Goal: Information Seeking & Learning: Learn about a topic

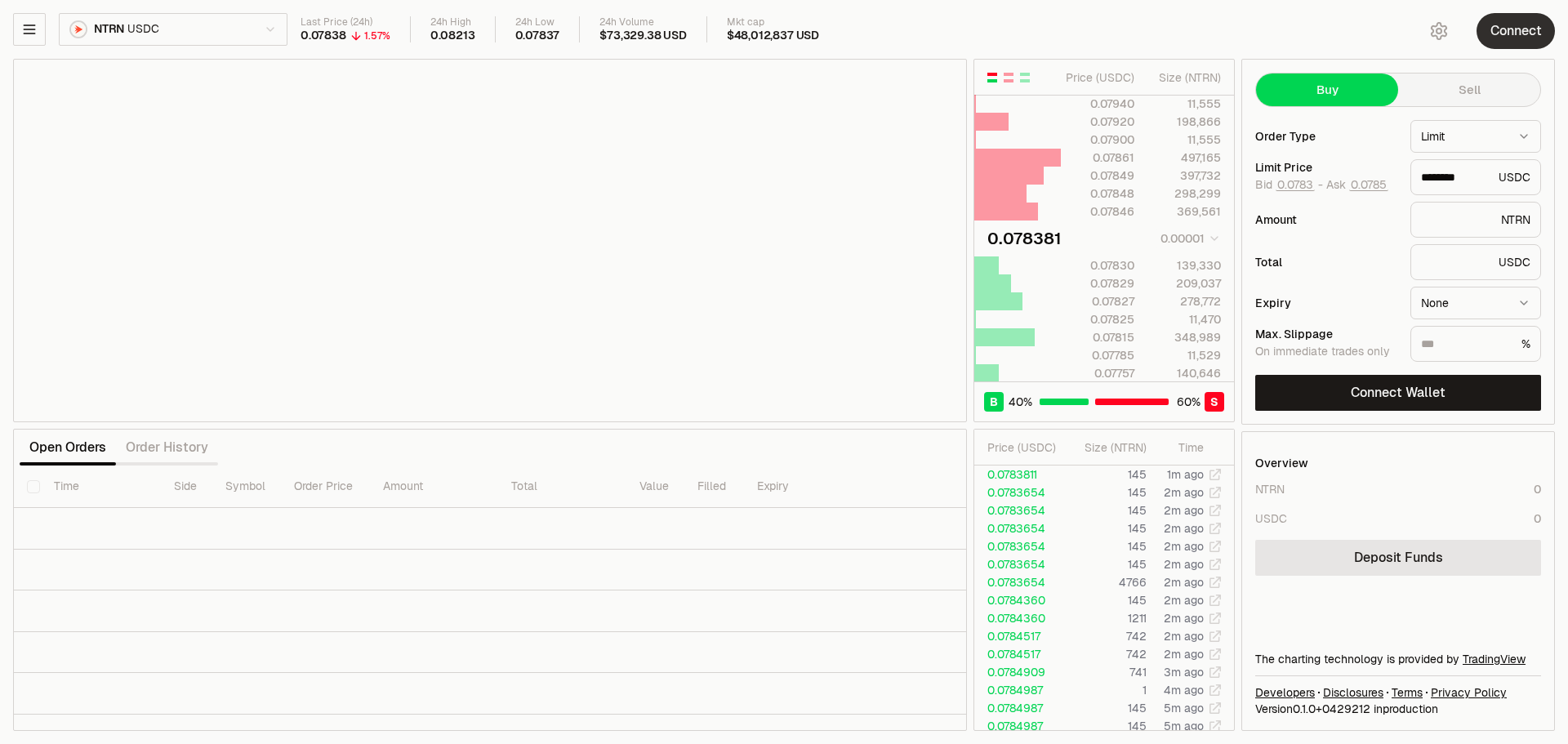
click at [1505, 27] on button "Connect" at bounding box center [1515, 31] width 78 height 36
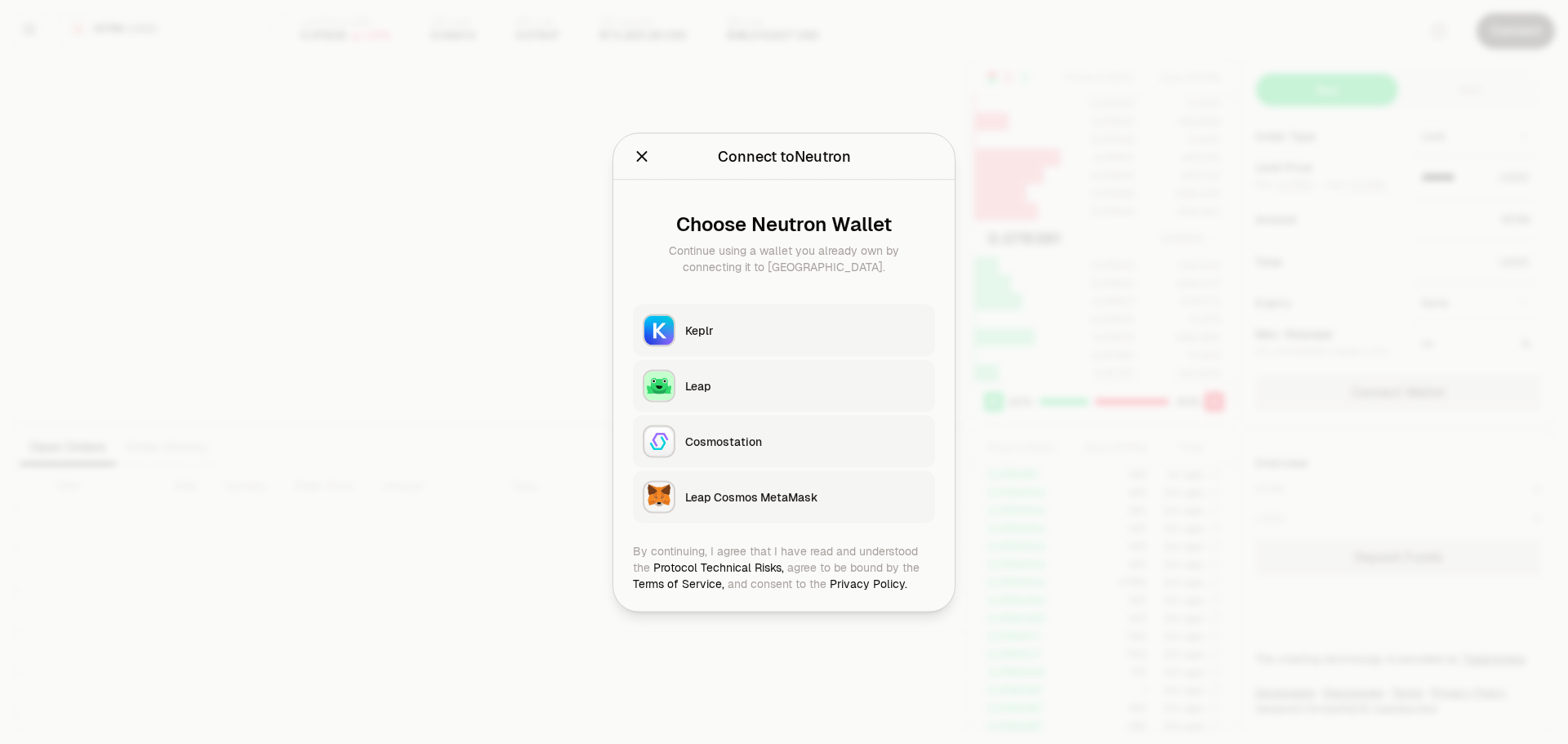
click at [751, 335] on div "Keplr" at bounding box center [805, 330] width 240 height 16
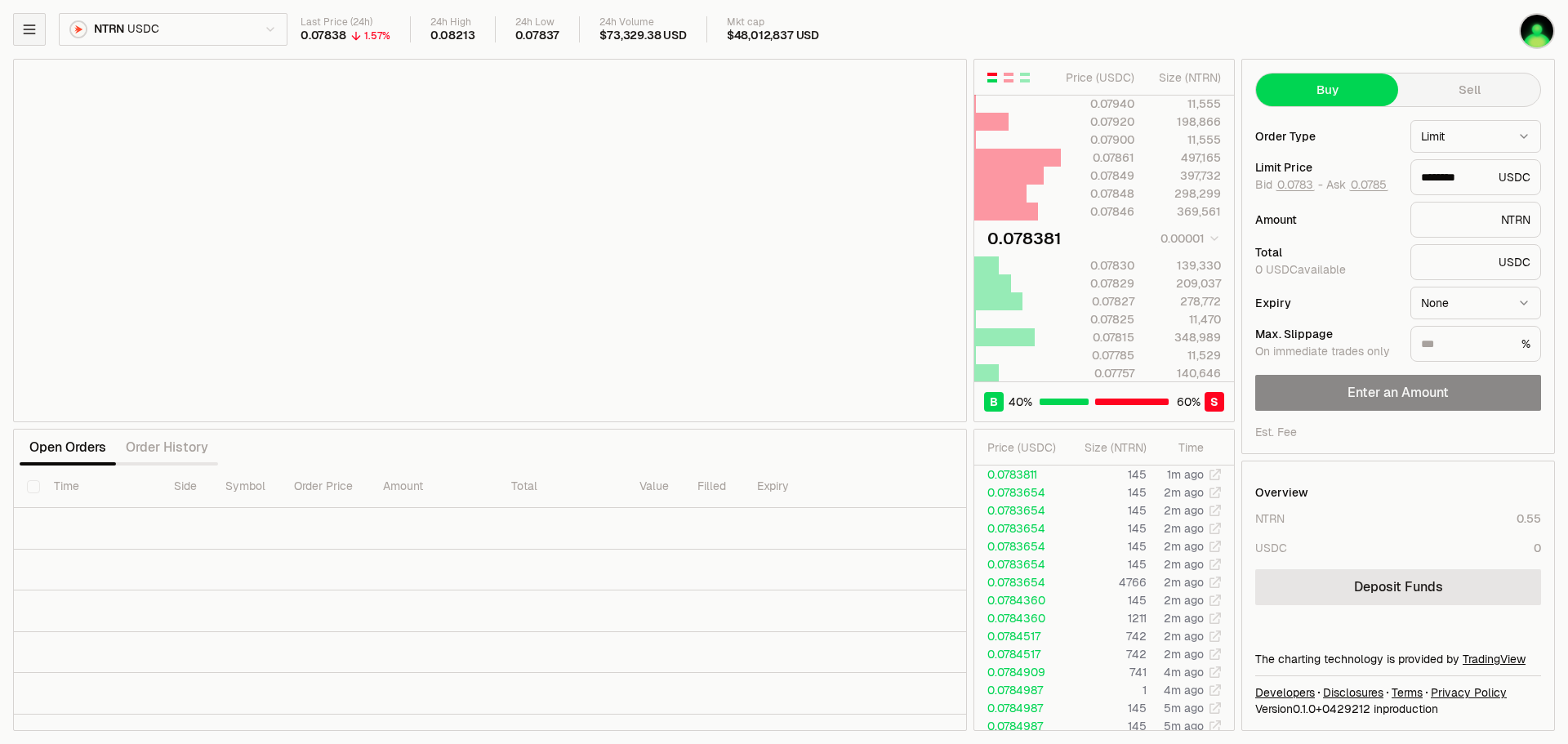
click at [23, 30] on icon "button" at bounding box center [30, 30] width 16 height 16
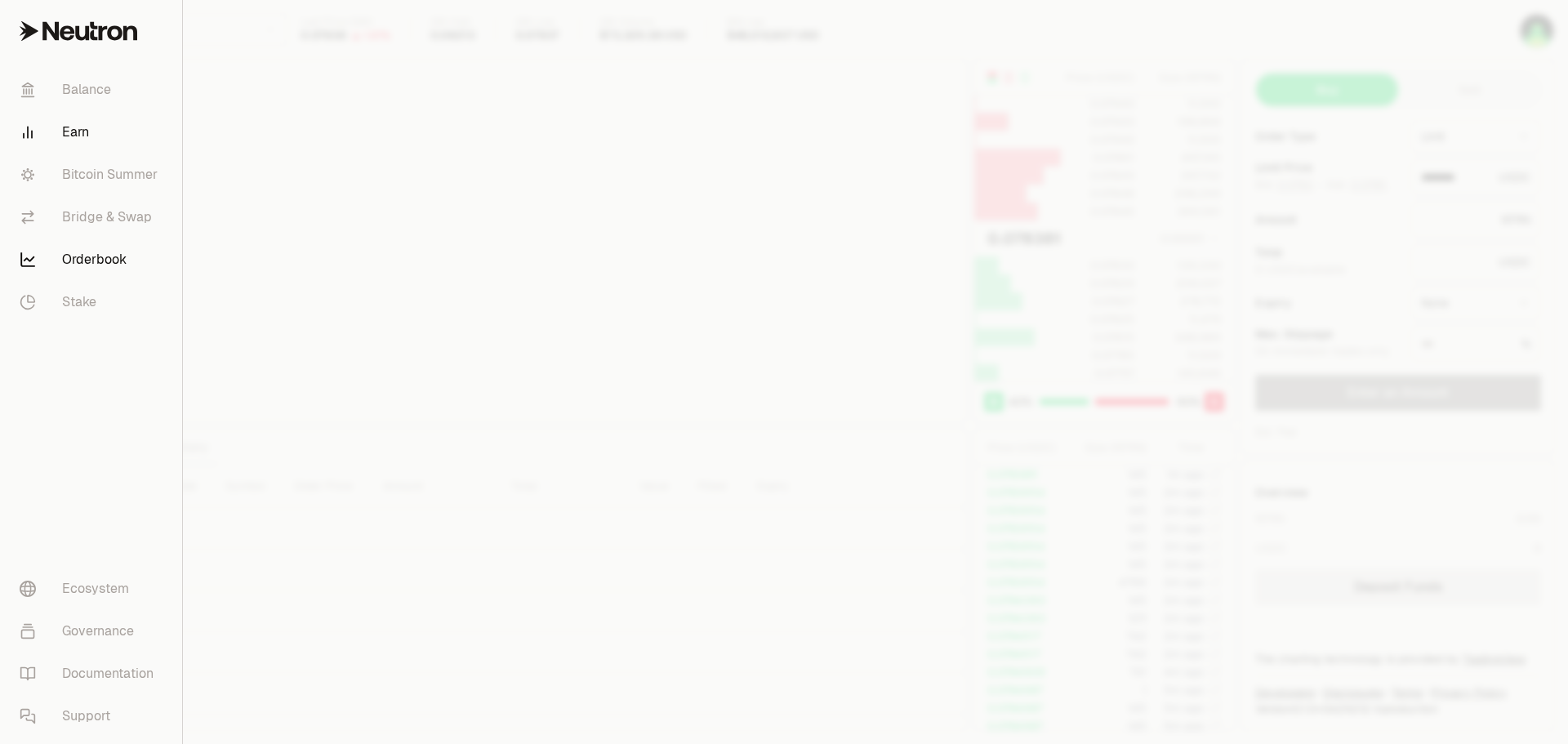
click at [72, 129] on link "Earn" at bounding box center [91, 133] width 169 height 43
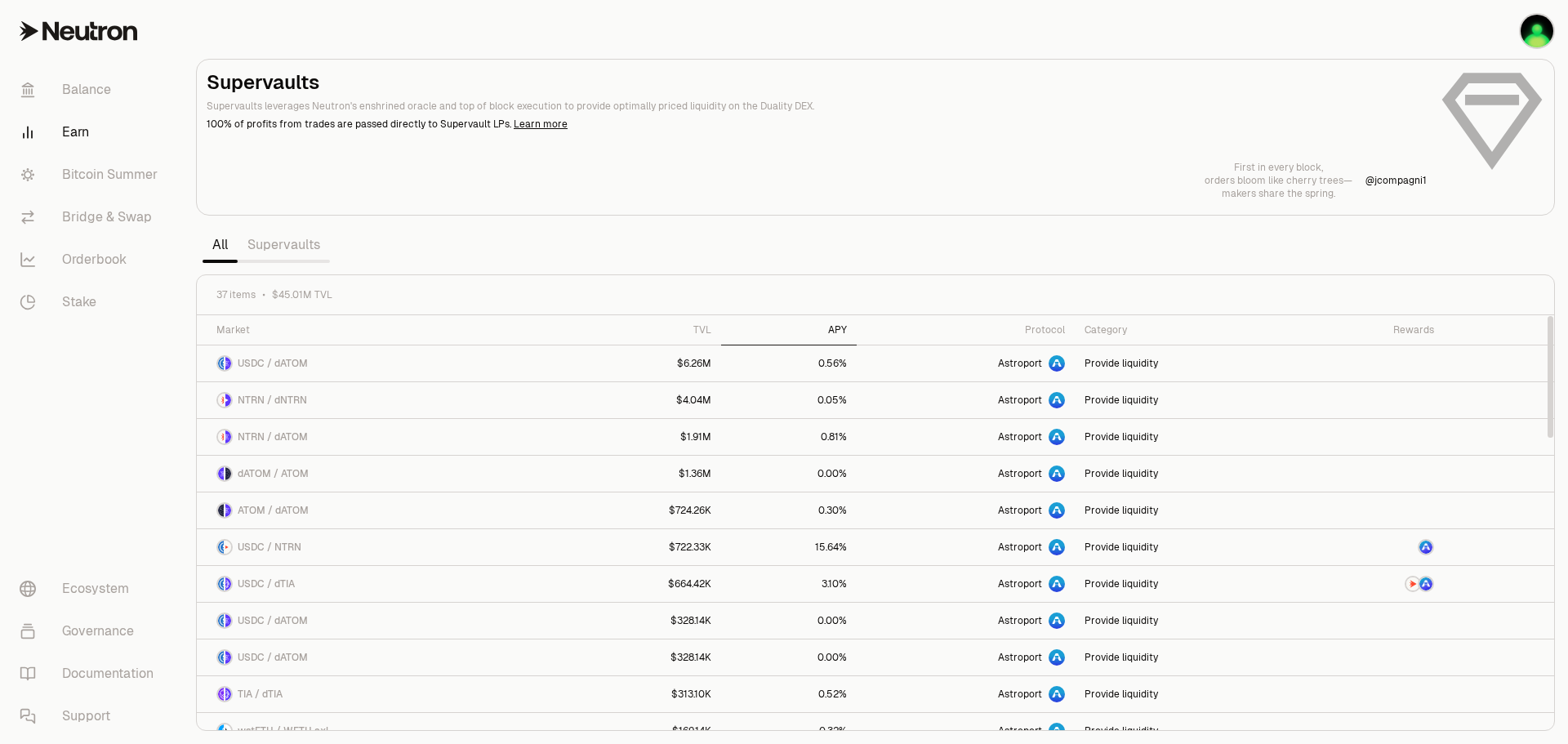
click at [844, 328] on div "APY" at bounding box center [789, 330] width 116 height 13
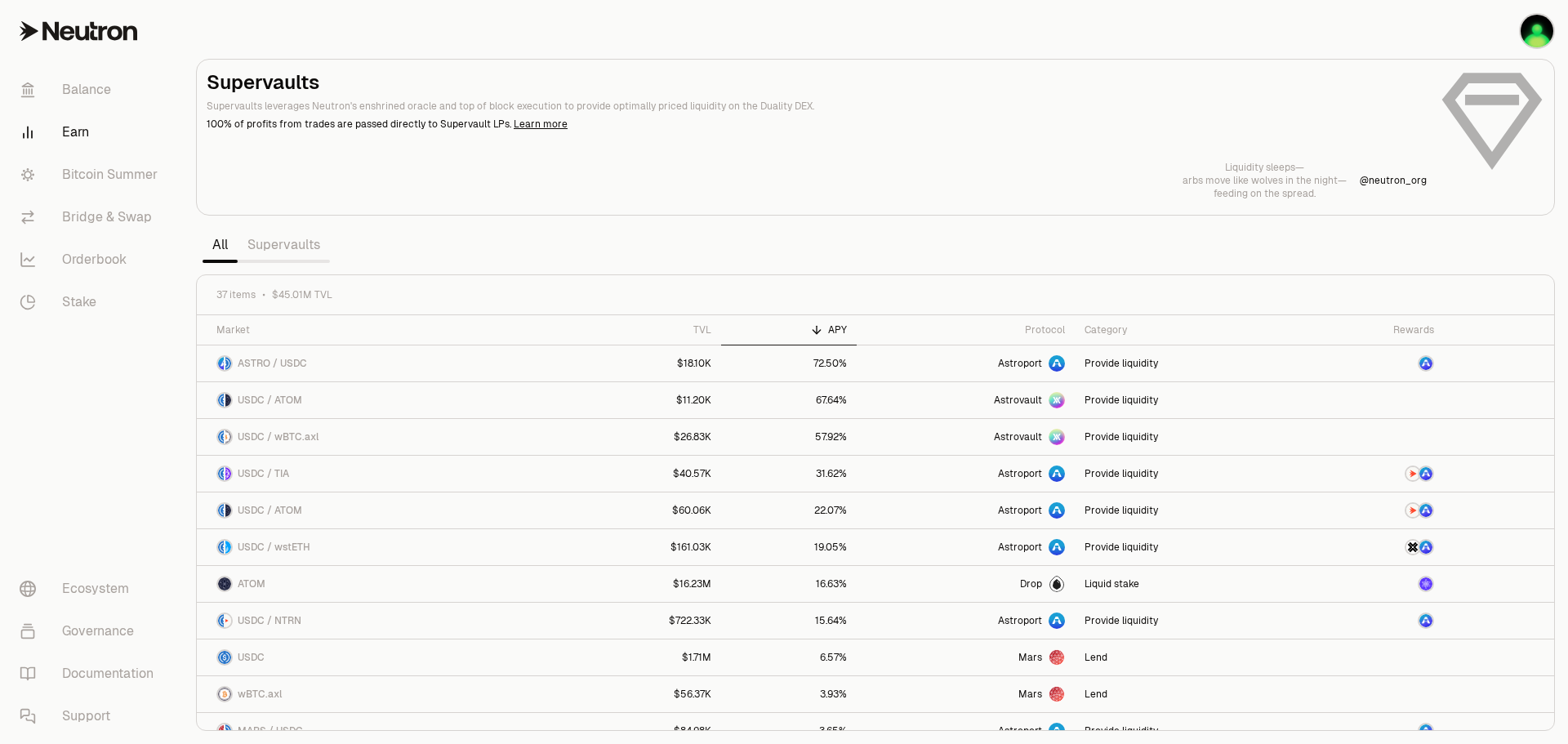
click at [289, 245] on link "Supervaults" at bounding box center [284, 245] width 92 height 33
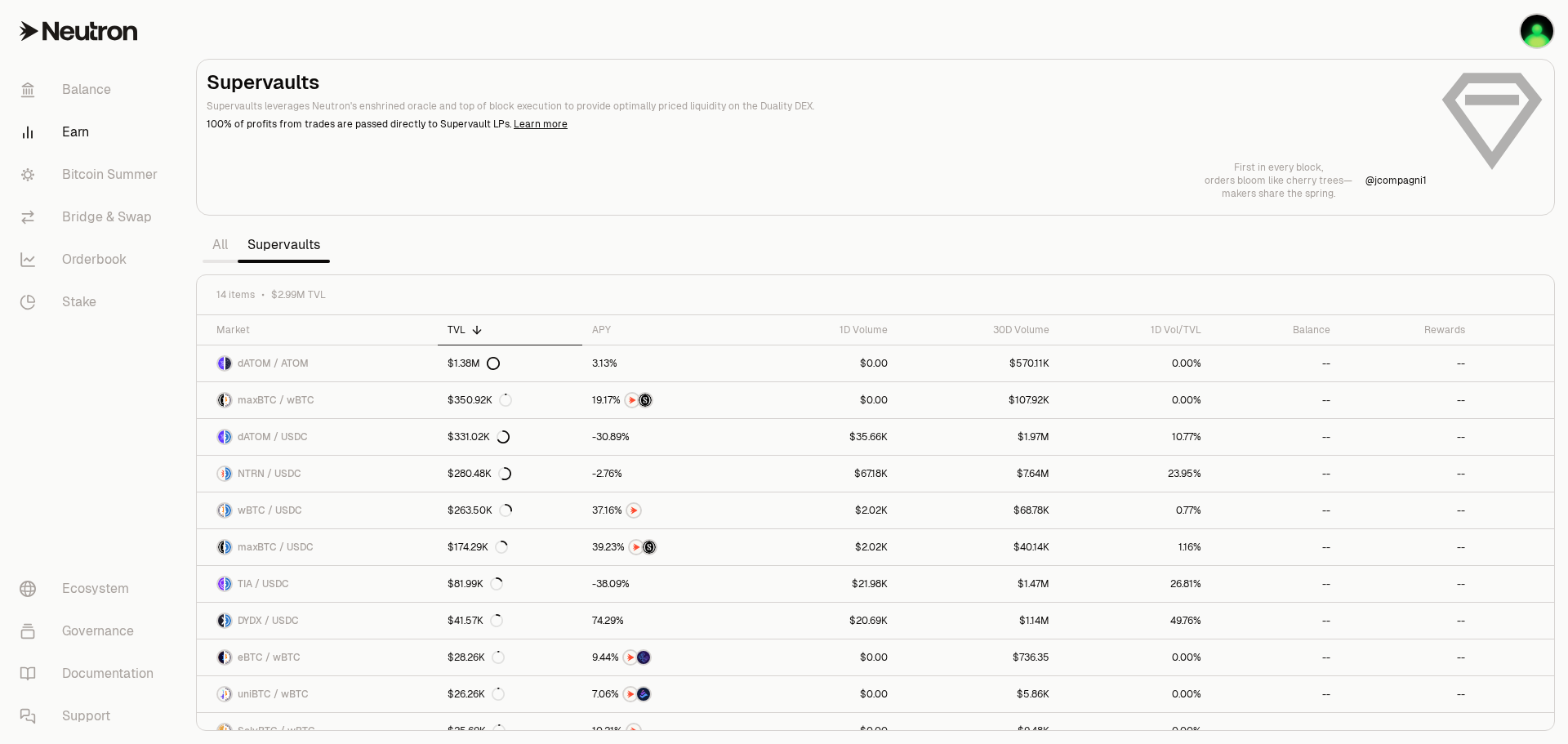
click at [227, 246] on link "All" at bounding box center [220, 245] width 35 height 33
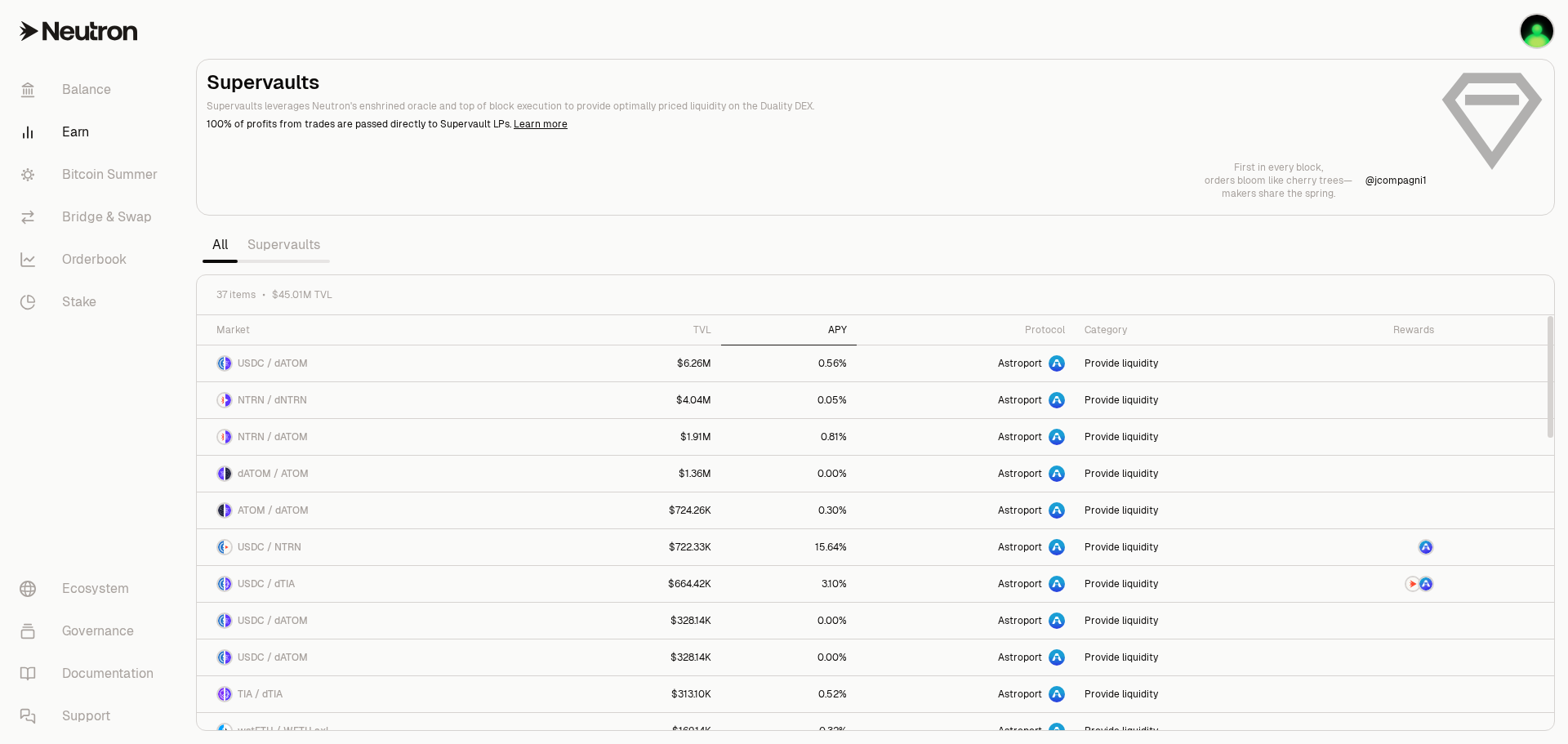
click at [847, 332] on div "APY" at bounding box center [789, 330] width 116 height 13
